Goal: Information Seeking & Learning: Learn about a topic

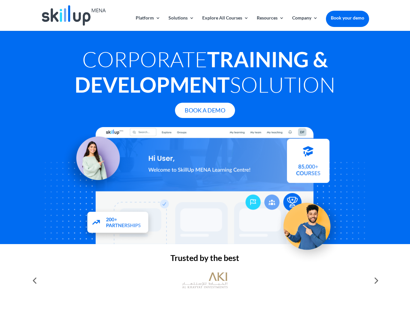
click at [205, 156] on div at bounding box center [205, 185] width 328 height 117
click at [181, 23] on link "Solutions" at bounding box center [182, 23] width 26 height 15
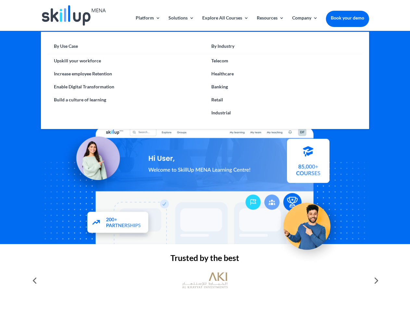
click at [225, 23] on link "Explore All Courses" at bounding box center [225, 23] width 46 height 15
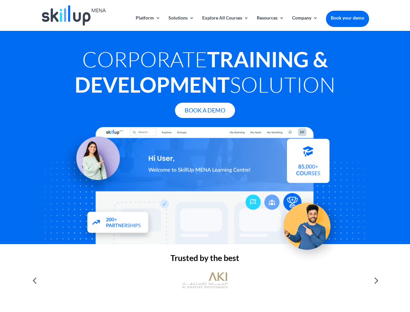
click at [270, 23] on link "Resources" at bounding box center [270, 23] width 27 height 15
click at [305, 23] on link "Company" at bounding box center [305, 23] width 26 height 15
click at [205, 280] on img at bounding box center [204, 280] width 45 height 23
